Goal: Task Accomplishment & Management: Use online tool/utility

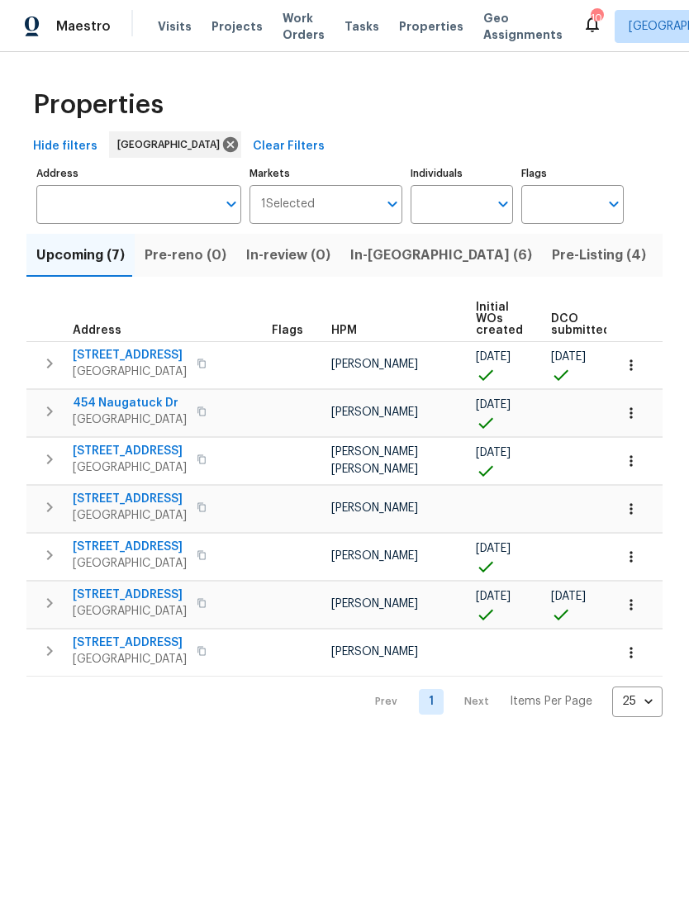
click at [402, 267] on span "In-[GEOGRAPHIC_DATA] (6)" at bounding box center [441, 255] width 182 height 23
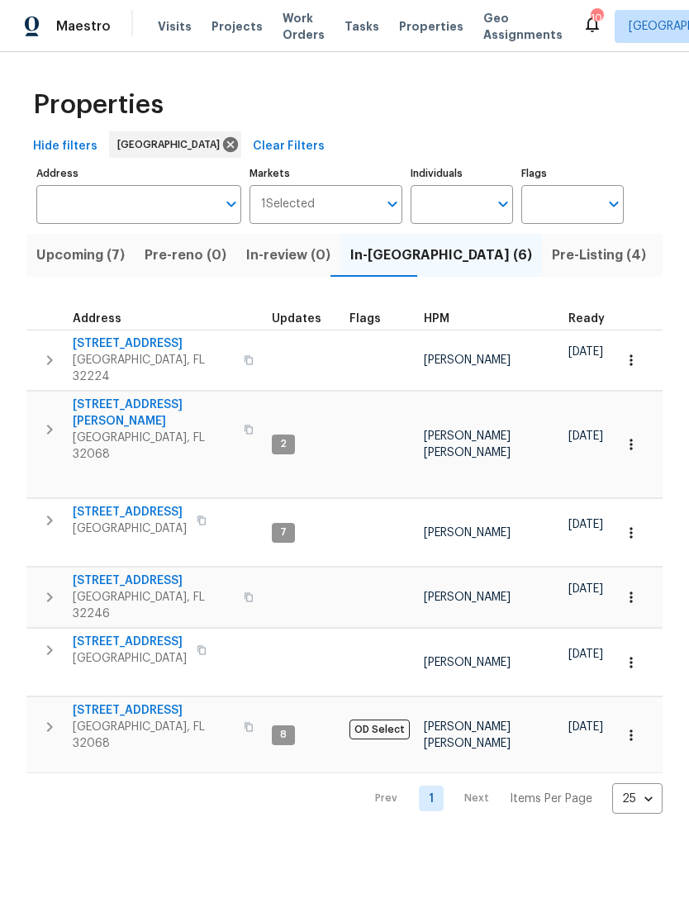
click at [140, 572] on span "3871 Dalry Dr" at bounding box center [153, 580] width 161 height 17
click at [150, 415] on span "[STREET_ADDRESS][PERSON_NAME]" at bounding box center [153, 412] width 161 height 33
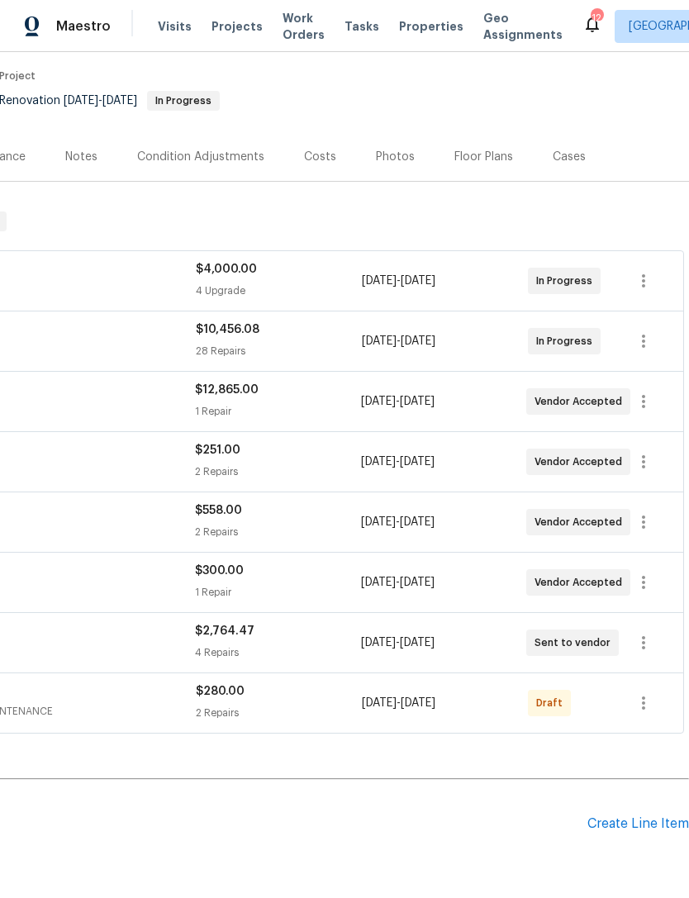
scroll to position [129, 244]
click at [651, 714] on button "button" at bounding box center [643, 704] width 40 height 40
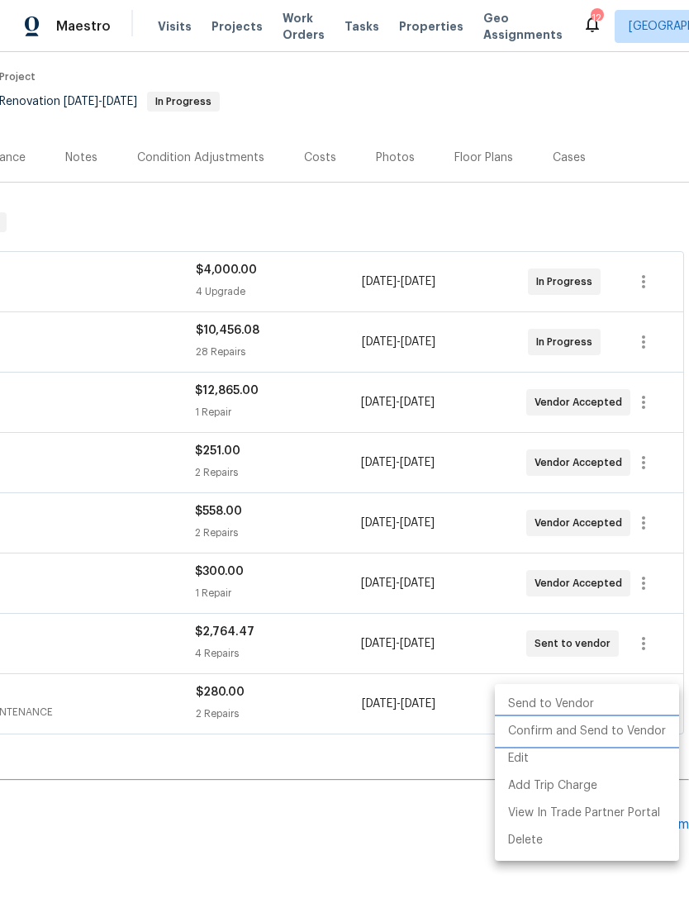
click at [634, 729] on li "Confirm and Send to Vendor" at bounding box center [587, 731] width 184 height 27
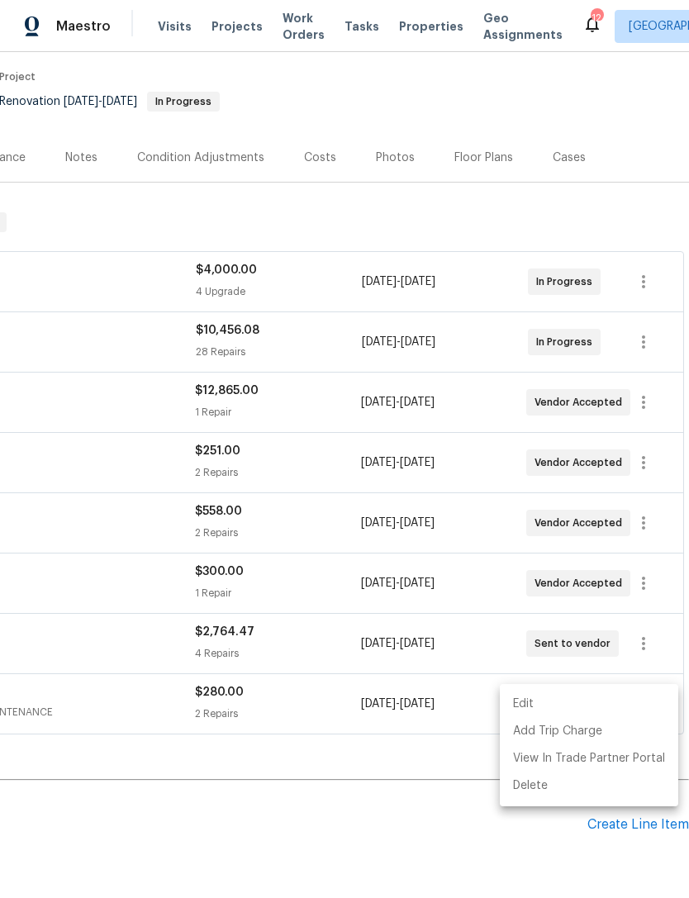
click at [320, 804] on div at bounding box center [344, 449] width 689 height 898
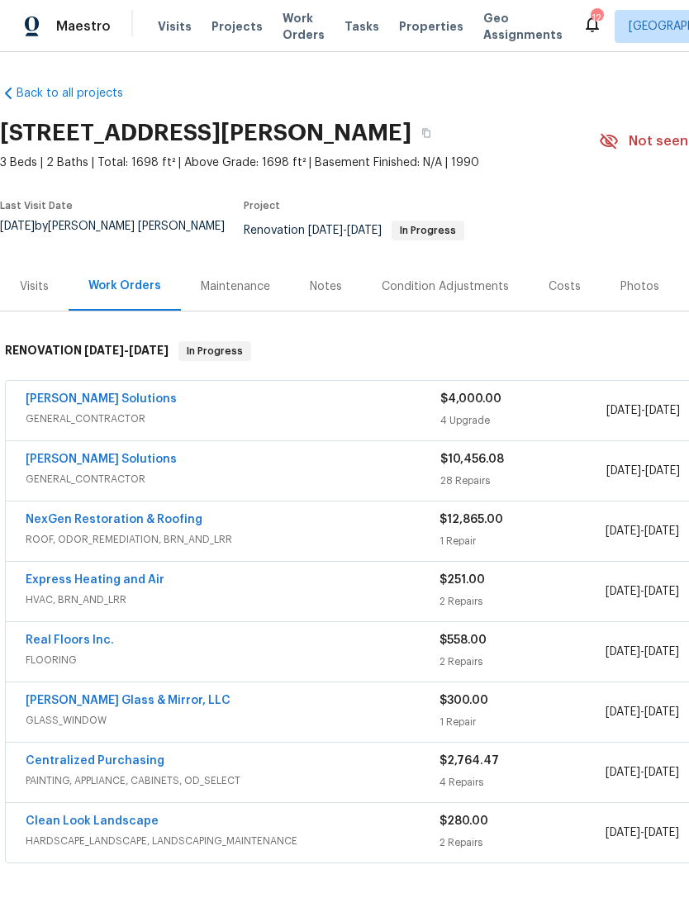
scroll to position [0, 0]
click at [192, 831] on div "Clean Look Landscape" at bounding box center [233, 823] width 414 height 20
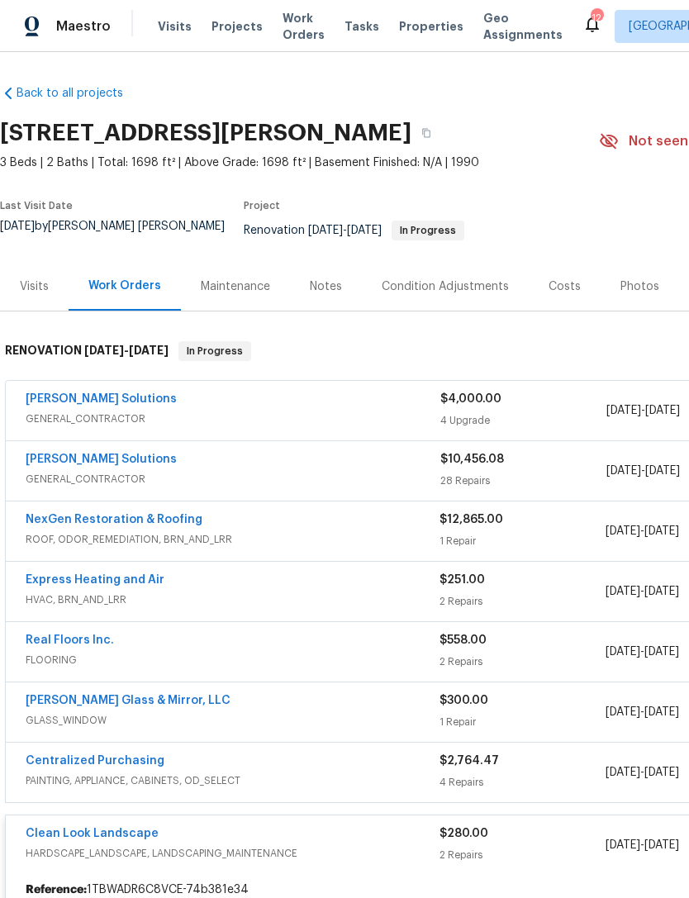
click at [143, 524] on link "NexGen Restoration & Roofing" at bounding box center [114, 520] width 177 height 12
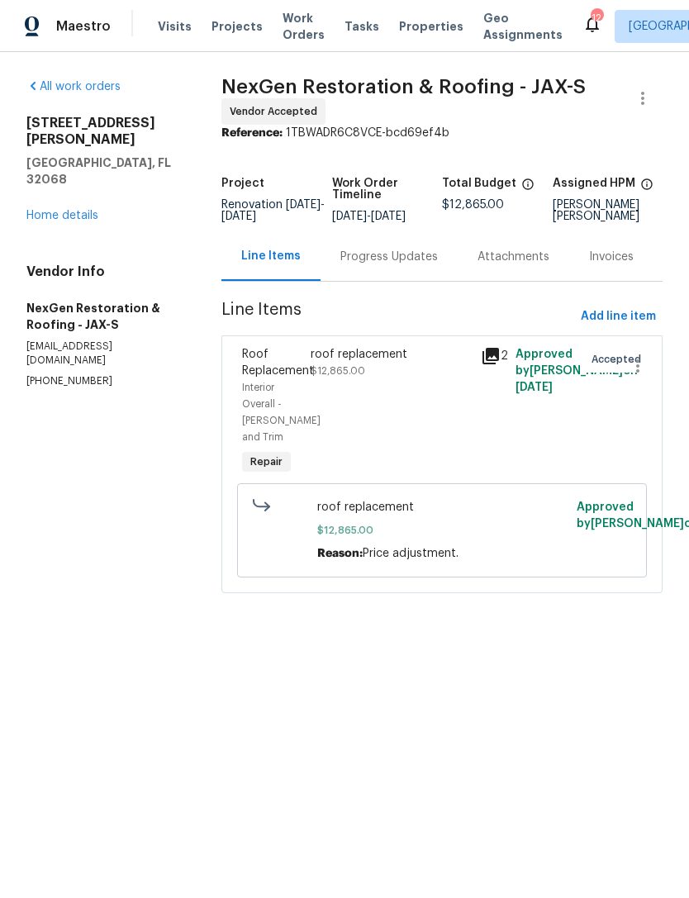
click at [372, 265] on div "Progress Updates" at bounding box center [388, 257] width 97 height 17
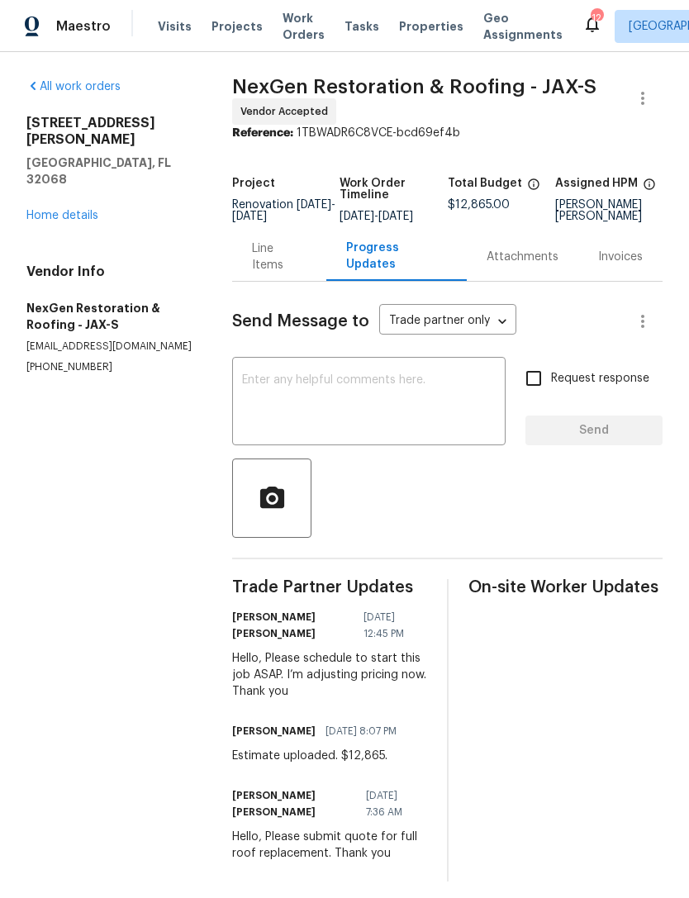
click at [431, 422] on textarea at bounding box center [369, 403] width 254 height 58
